Goal: Find specific page/section: Find specific page/section

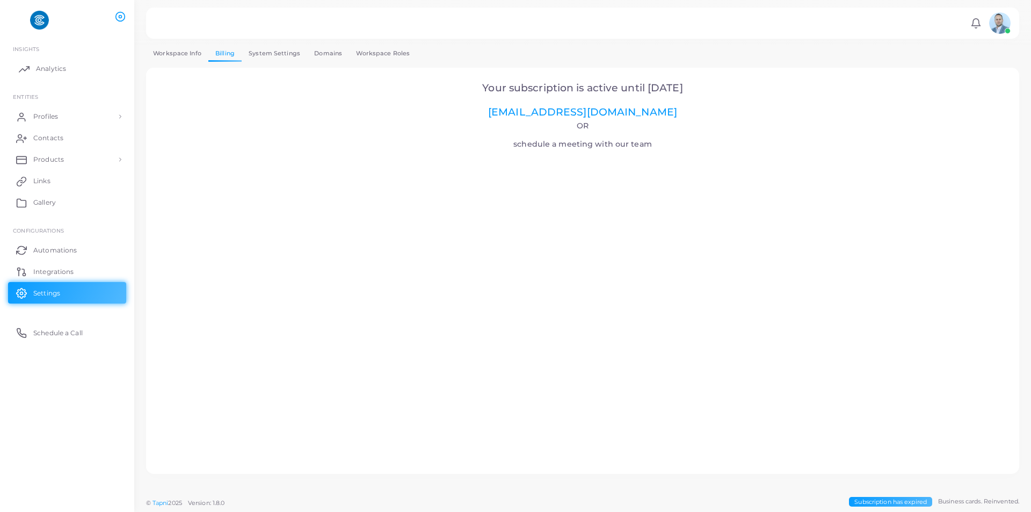
click at [54, 62] on link "Analytics" at bounding box center [67, 68] width 118 height 21
click at [63, 70] on span "Analytics" at bounding box center [51, 69] width 30 height 10
